Goal: Go to known website: Access a specific website the user already knows

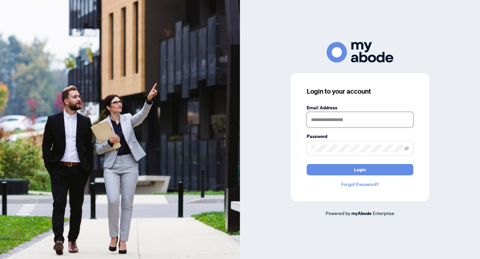
type input "**********"
click at [294, 145] on div "**********" at bounding box center [360, 137] width 139 height 128
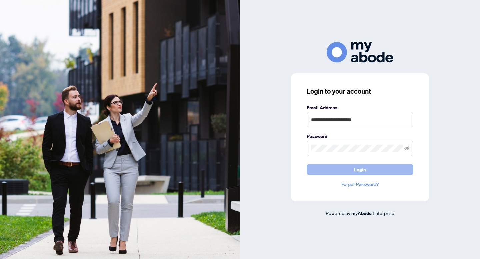
click at [349, 166] on button "Login" at bounding box center [360, 169] width 107 height 11
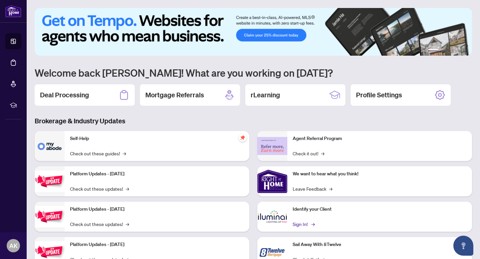
click at [302, 224] on link "Sign In! →" at bounding box center [303, 223] width 21 height 7
